Goal: Information Seeking & Learning: Check status

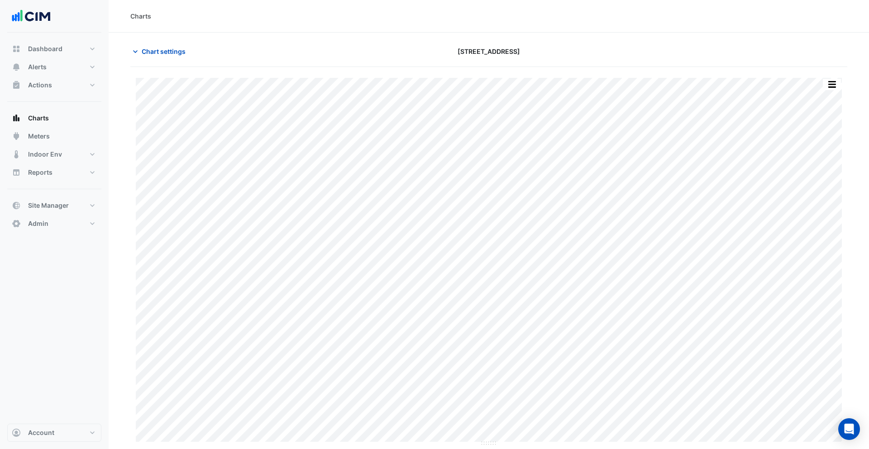
click at [629, 33] on section "Chart settings 130 Lonsdale Street Print Save as JPEG Save as PNG — AHU-L2-1 Un…" at bounding box center [489, 240] width 760 height 414
